Goal: Task Accomplishment & Management: Manage account settings

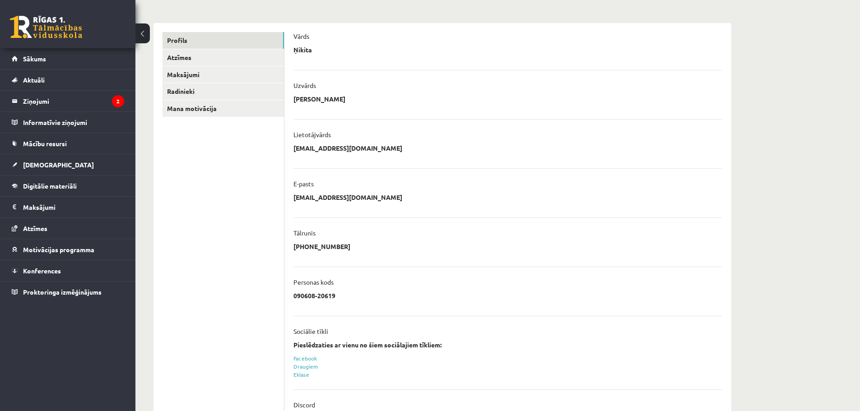
scroll to position [139, 0]
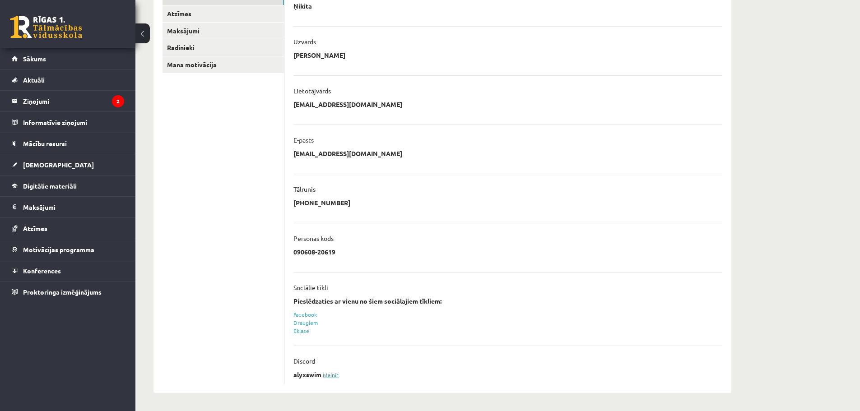
click at [330, 374] on link "Mainīt" at bounding box center [331, 375] width 16 height 7
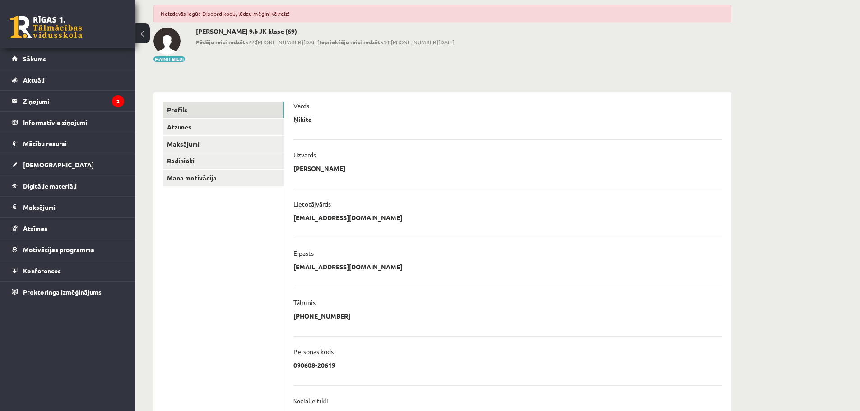
scroll to position [161, 0]
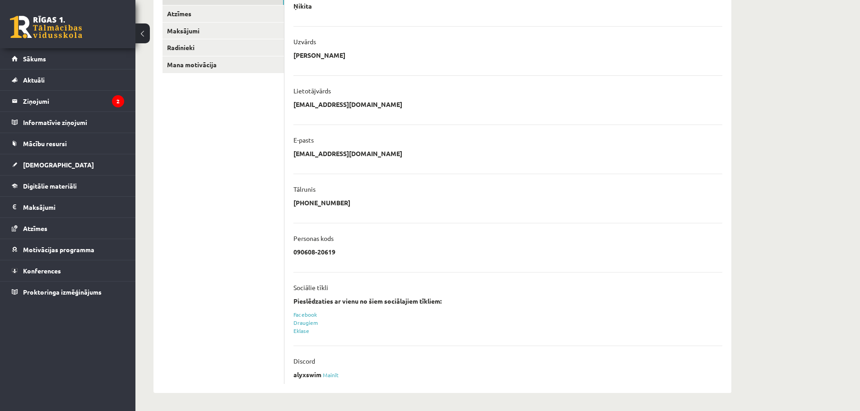
click at [332, 378] on div "alyxswim Mainīt" at bounding box center [508, 378] width 429 height 14
click at [332, 375] on link "Mainīt" at bounding box center [331, 375] width 16 height 7
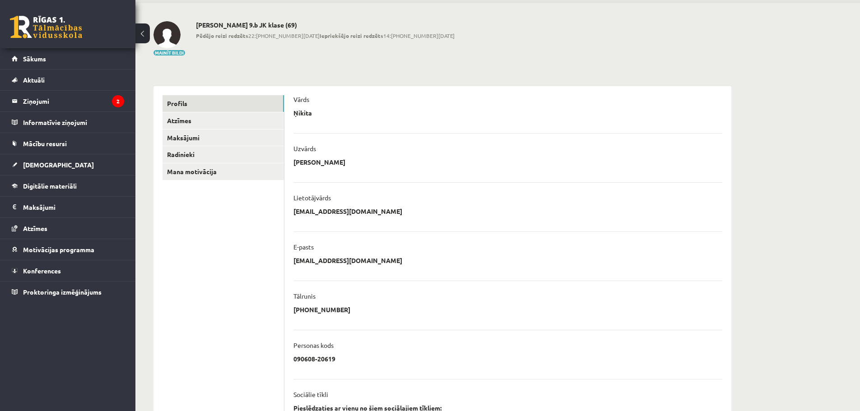
scroll to position [139, 0]
